Goal: Navigation & Orientation: Go to known website

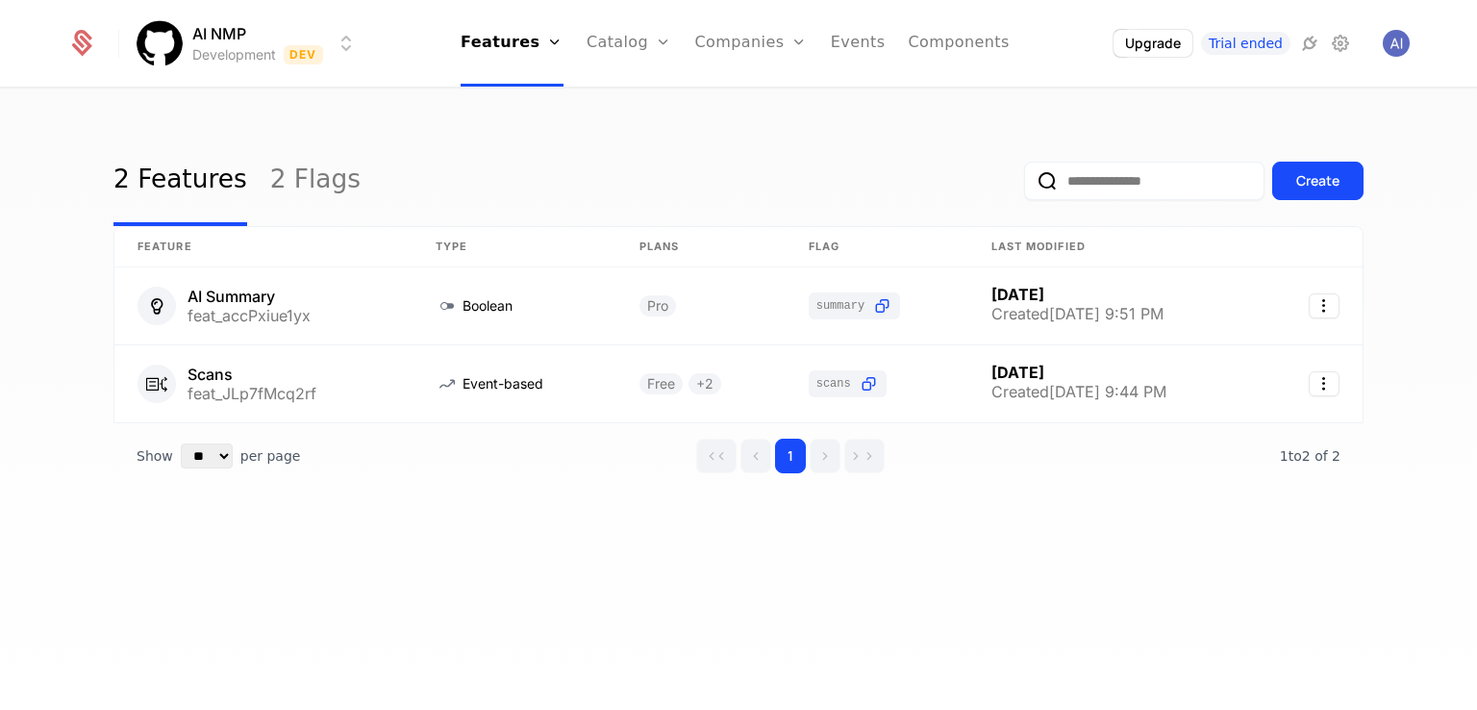
click at [188, 31] on html "AI NMP Development Dev Features Features Flags Catalog Plans Add Ons Credits Co…" at bounding box center [738, 355] width 1477 height 710
click at [81, 33] on html "AI NMP Development Dev Features Features Flags Catalog Plans Add Ons Credits Co…" at bounding box center [738, 355] width 1477 height 710
click at [153, 55] on html "AI NMP Development Dev Features Features Flags Catalog Plans Add Ons Credits Co…" at bounding box center [738, 355] width 1477 height 710
click at [1394, 41] on html "AI NMP Development Dev Features Features Flags Catalog Plans Add Ons Credits Co…" at bounding box center [738, 355] width 1477 height 710
click at [1346, 40] on icon at bounding box center [1340, 43] width 23 height 23
